Goal: Check status: Check status

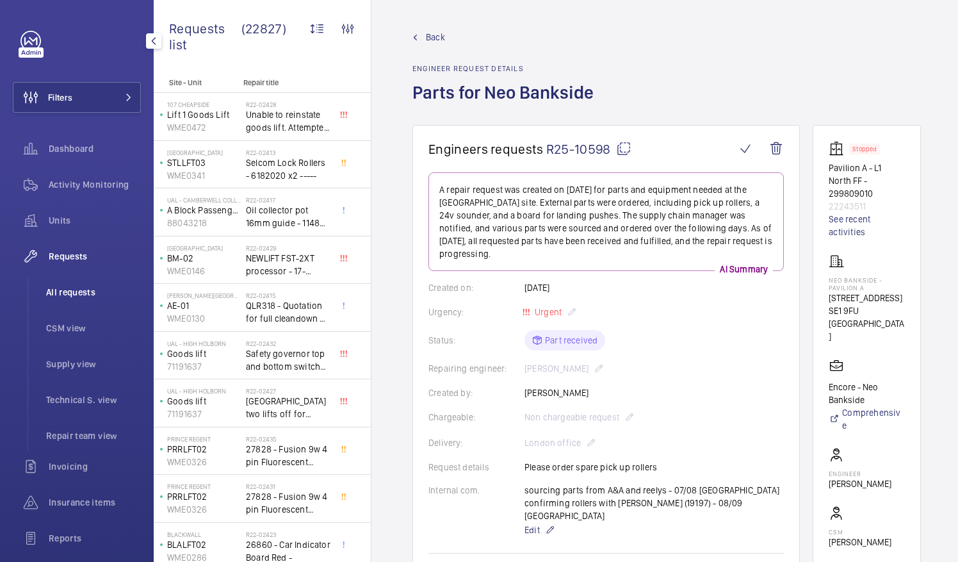
click at [69, 293] on span "All requests" at bounding box center [93, 292] width 95 height 13
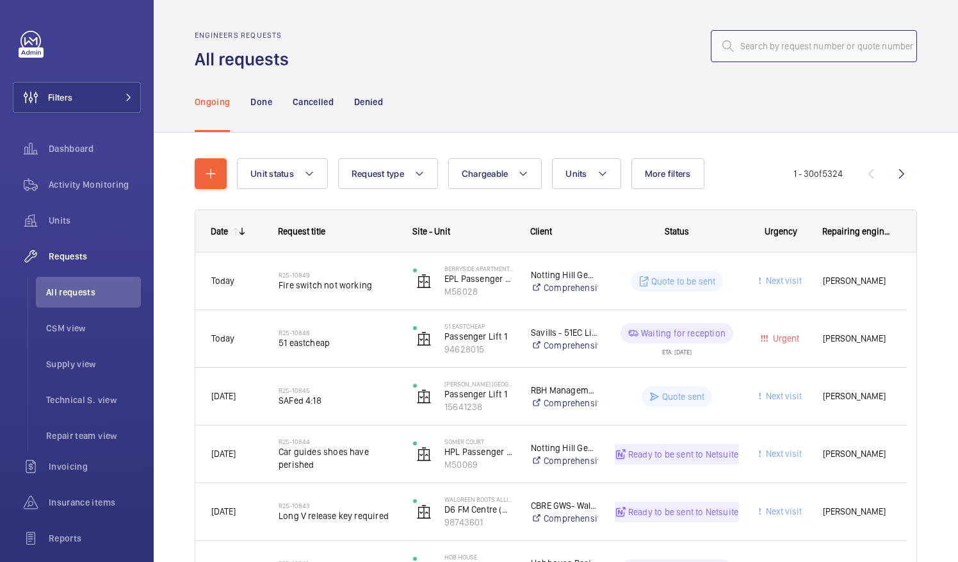
click at [738, 48] on input "text" at bounding box center [814, 46] width 206 height 32
type input "R"
paste input "R25-09856"
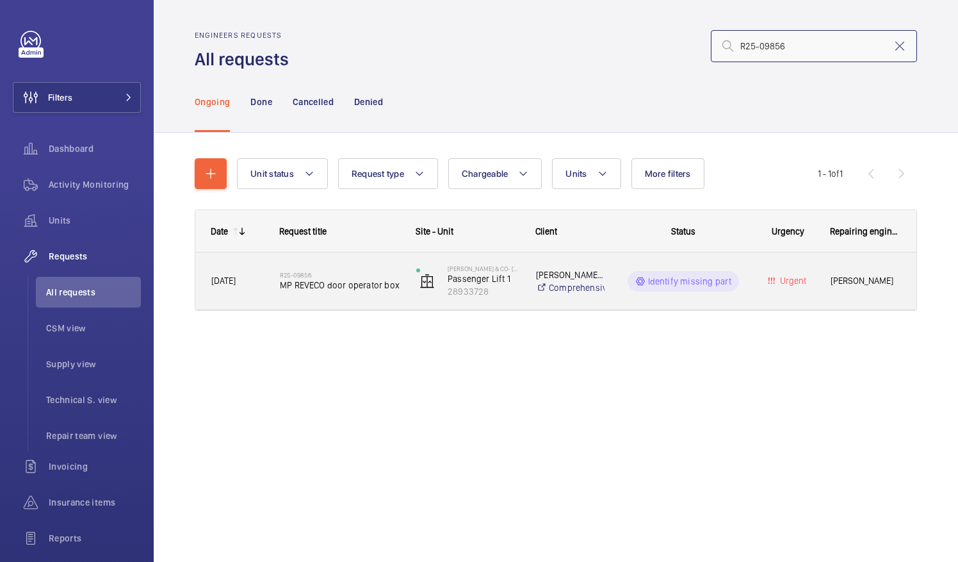
type input "R25-09856"
click at [368, 280] on span "MP REVECO door operator box" at bounding box center [340, 285] width 120 height 13
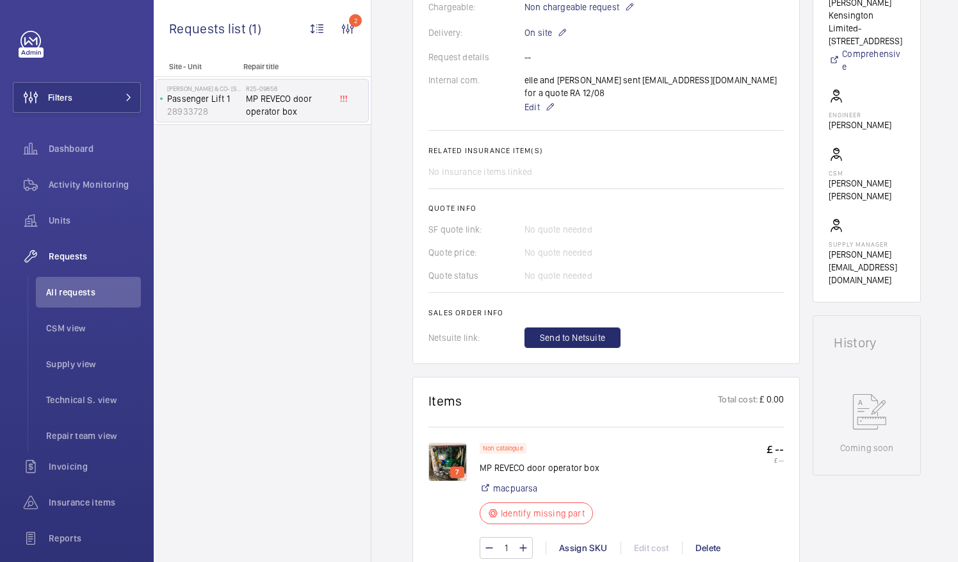
scroll to position [448, 0]
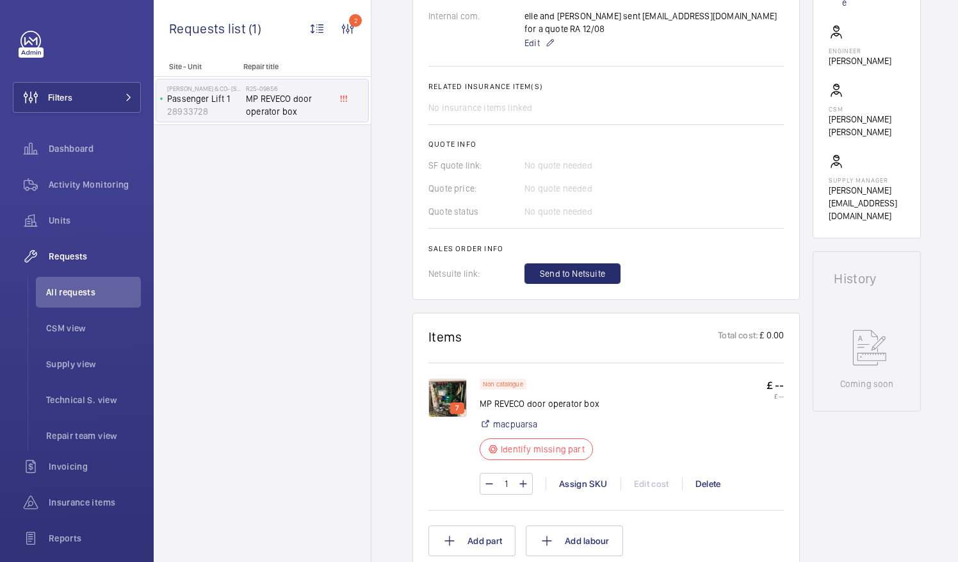
click at [448, 388] on img at bounding box center [448, 398] width 38 height 38
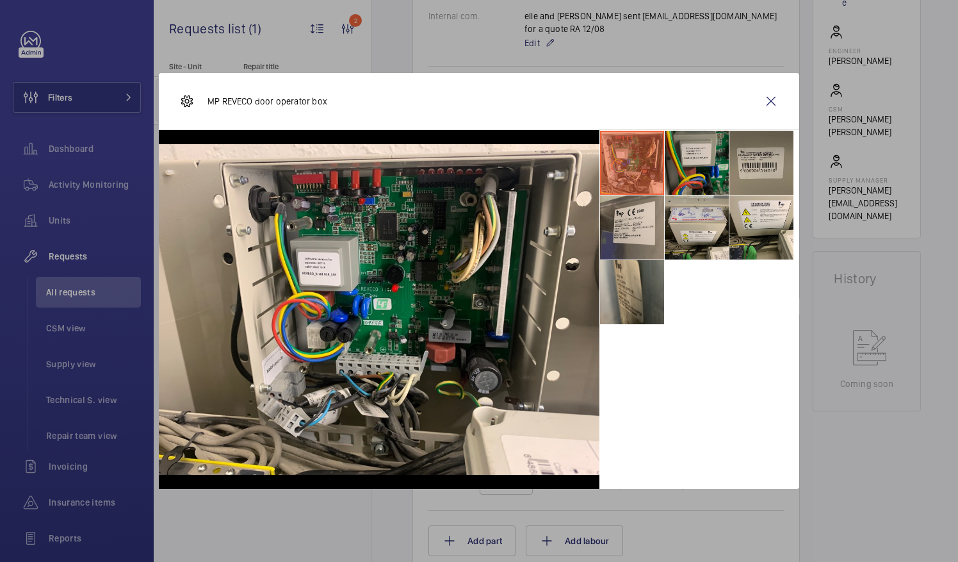
click at [687, 164] on li at bounding box center [697, 163] width 64 height 64
